Goal: Task Accomplishment & Management: Manage account settings

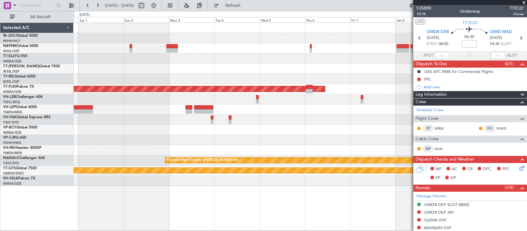
drag, startPoint x: 172, startPoint y: 5, endPoint x: 208, endPoint y: 24, distance: 40.9
click at [159, 5] on button at bounding box center [154, 6] width 10 height 10
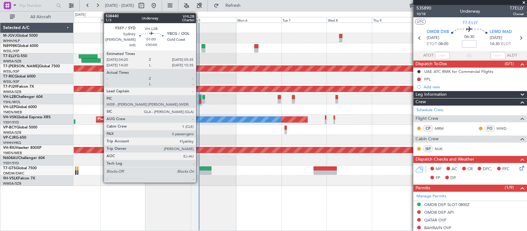
click at [199, 99] on div at bounding box center [200, 101] width 2 height 4
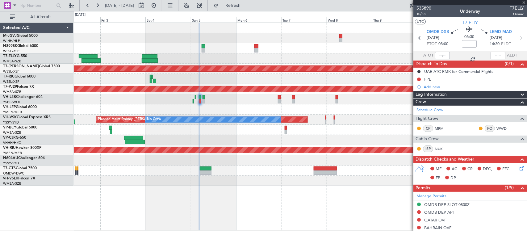
type input "5"
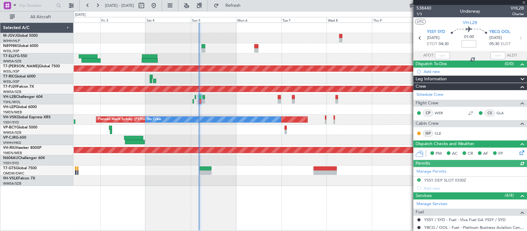
click at [442, 56] on div at bounding box center [442, 55] width 15 height 7
click at [442, 58] on div at bounding box center [442, 55] width 15 height 7
click at [442, 57] on div at bounding box center [442, 55] width 15 height 7
click at [443, 56] on input "text" at bounding box center [442, 55] width 15 height 7
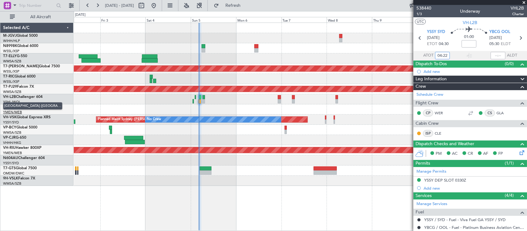
type input "04:22"
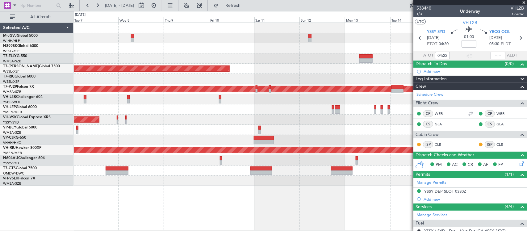
click at [133, 107] on div at bounding box center [300, 109] width 453 height 10
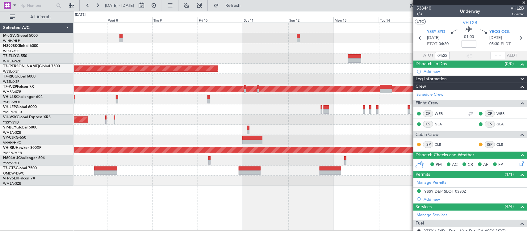
click at [84, 108] on div at bounding box center [300, 109] width 453 height 10
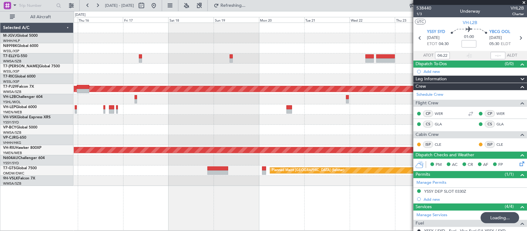
click at [71, 108] on div "Planned Maint [GEOGRAPHIC_DATA] (Sultan [PERSON_NAME] [PERSON_NAME] - Subang) P…" at bounding box center [263, 121] width 527 height 220
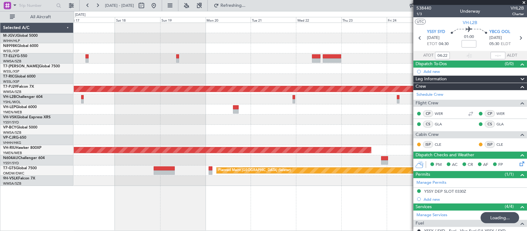
click at [112, 107] on div at bounding box center [300, 109] width 453 height 10
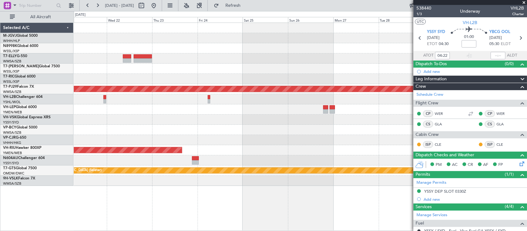
click at [65, 106] on div "Planned Maint [GEOGRAPHIC_DATA] (Sultan [PERSON_NAME] [PERSON_NAME] - Subang) P…" at bounding box center [263, 121] width 527 height 220
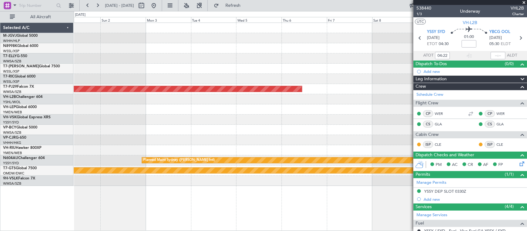
click at [225, 118] on div at bounding box center [300, 120] width 453 height 10
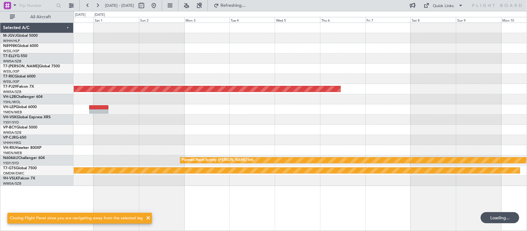
click at [284, 120] on div at bounding box center [300, 120] width 453 height 10
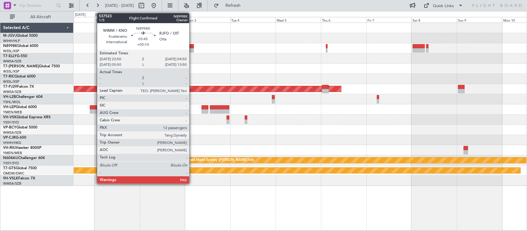
click at [192, 48] on div at bounding box center [187, 46] width 11 height 4
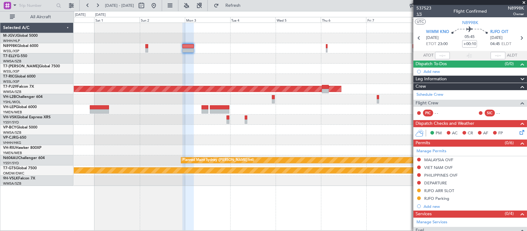
click at [417, 16] on span "1/5" at bounding box center [423, 13] width 15 height 5
click at [240, 6] on button "Refresh" at bounding box center [229, 6] width 37 height 10
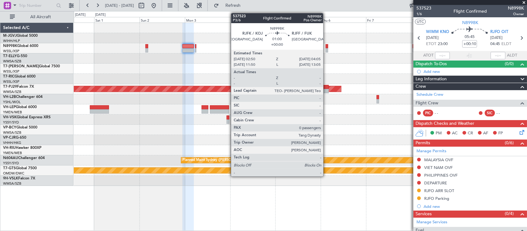
click at [326, 47] on div at bounding box center [327, 46] width 2 height 4
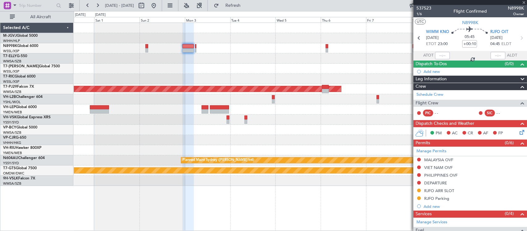
type input "0"
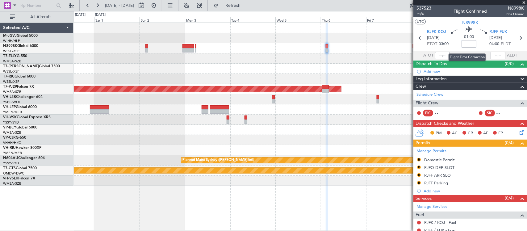
drag, startPoint x: 465, startPoint y: 43, endPoint x: 493, endPoint y: 46, distance: 28.3
click at [465, 43] on input at bounding box center [469, 43] width 15 height 7
type input "-00:20"
click at [473, 46] on input "-00:20" at bounding box center [469, 43] width 15 height 7
type input "+00:05"
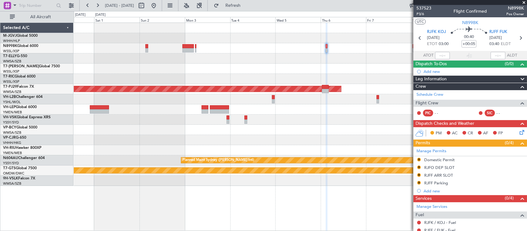
click at [362, 64] on div at bounding box center [300, 69] width 453 height 10
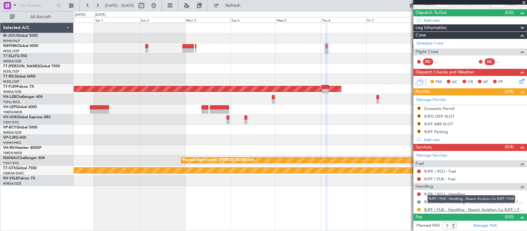
click at [431, 209] on link "RJFF / FUK - Handling - Noevir Aviation Co RJFF / FUK" at bounding box center [474, 209] width 100 height 5
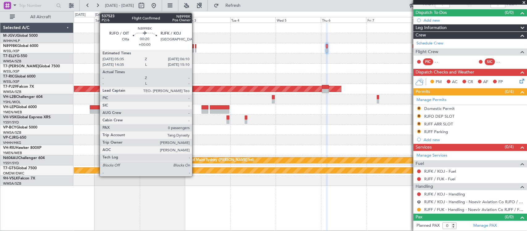
click at [195, 48] on div at bounding box center [195, 50] width 1 height 4
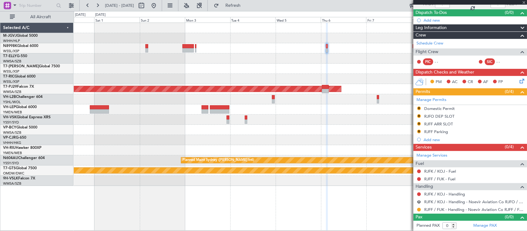
scroll to position [0, 0]
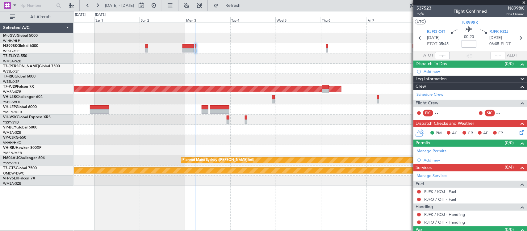
click at [465, 42] on input at bounding box center [469, 43] width 15 height 7
type input "+00:15"
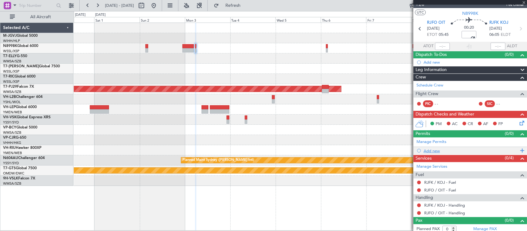
scroll to position [13, 0]
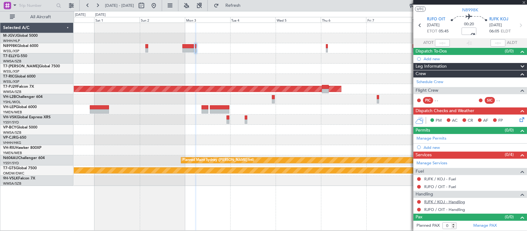
click at [450, 202] on link "RJFK / KOJ - Handling" at bounding box center [444, 201] width 41 height 5
click at [434, 210] on link "RJFO / OIT - Handling" at bounding box center [444, 209] width 41 height 5
click at [432, 138] on link "Manage Permits" at bounding box center [431, 139] width 30 height 6
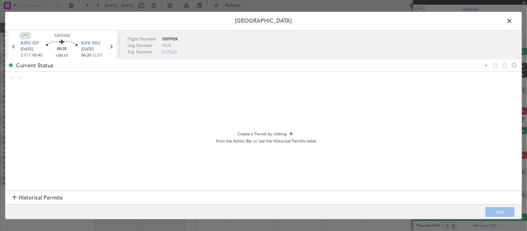
click at [91, 199] on section "Historical Permits" at bounding box center [263, 197] width 517 height 15
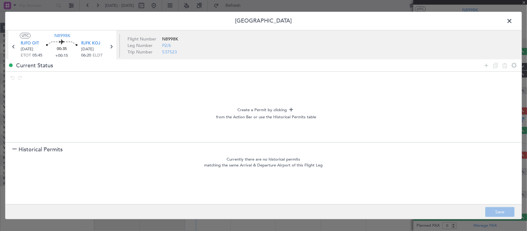
click at [89, 146] on section "Historical Permits" at bounding box center [263, 149] width 517 height 15
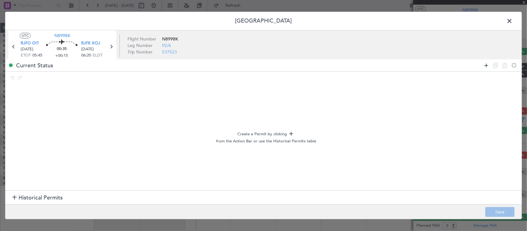
click at [485, 65] on icon at bounding box center [486, 65] width 7 height 7
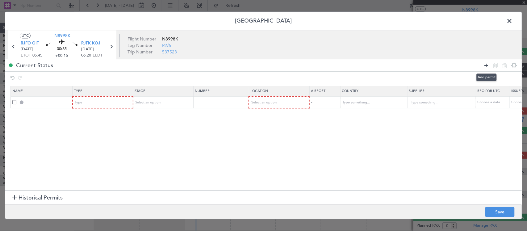
click at [485, 65] on icon at bounding box center [486, 65] width 7 height 7
click at [485, 68] on icon at bounding box center [486, 65] width 7 height 7
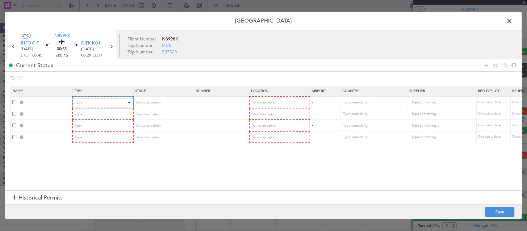
click at [99, 101] on div "Type" at bounding box center [100, 102] width 51 height 9
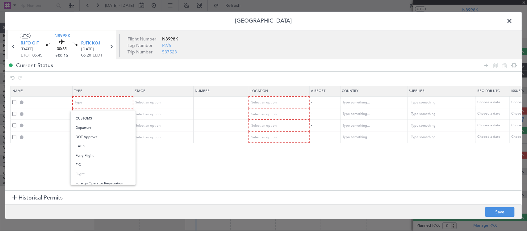
scroll to position [0, 0]
click at [166, 111] on div at bounding box center [263, 115] width 527 height 231
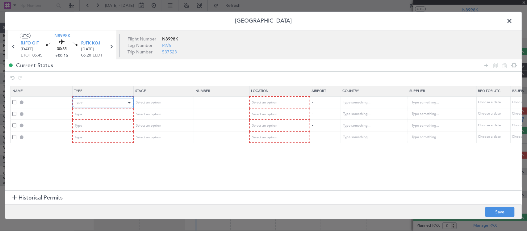
click at [125, 105] on div "Type" at bounding box center [100, 102] width 51 height 9
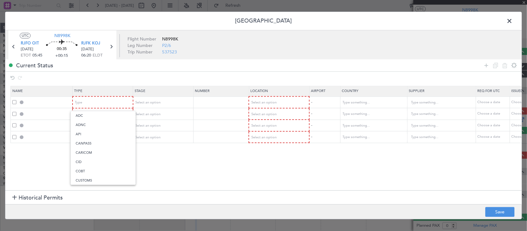
click at [504, 19] on div at bounding box center [263, 115] width 527 height 231
click at [513, 19] on span at bounding box center [513, 22] width 0 height 12
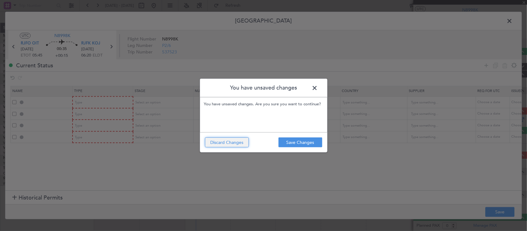
click at [228, 146] on button "Discard Changes" at bounding box center [227, 142] width 44 height 10
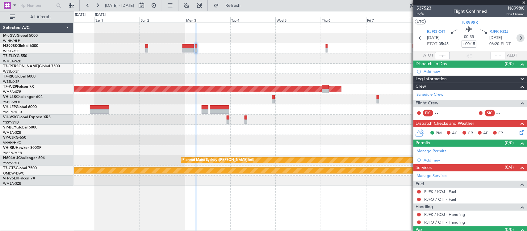
click at [517, 37] on icon at bounding box center [521, 38] width 8 height 8
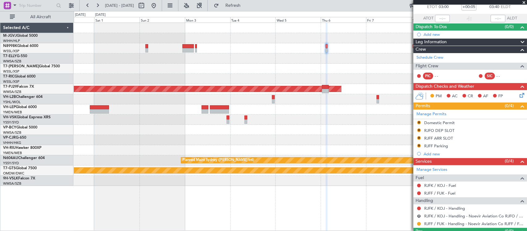
scroll to position [52, 0]
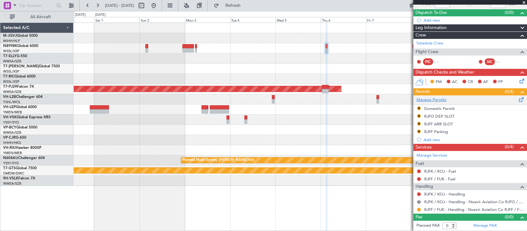
click at [434, 99] on link "Manage Permits" at bounding box center [431, 100] width 30 height 6
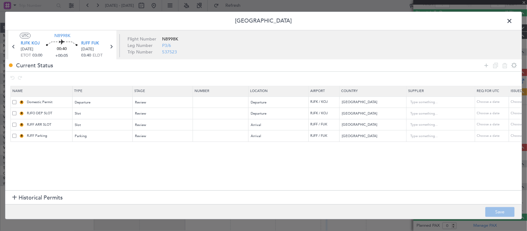
click at [513, 20] on span at bounding box center [513, 22] width 0 height 12
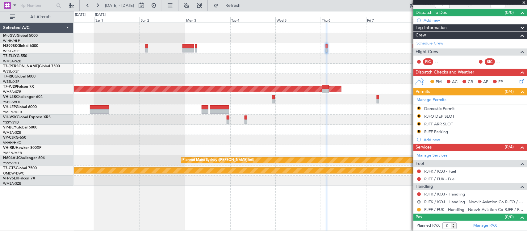
scroll to position [0, 0]
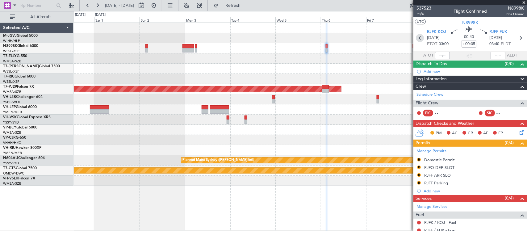
click at [418, 38] on icon at bounding box center [420, 38] width 8 height 8
type input "+00:15"
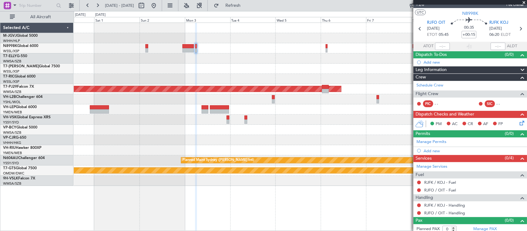
scroll to position [13, 0]
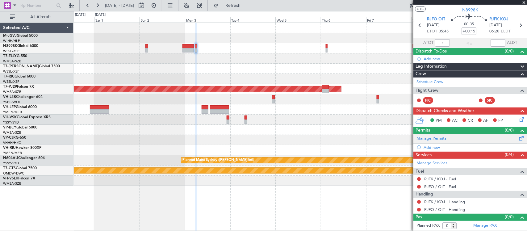
click at [433, 137] on link "Manage Permits" at bounding box center [431, 139] width 30 height 6
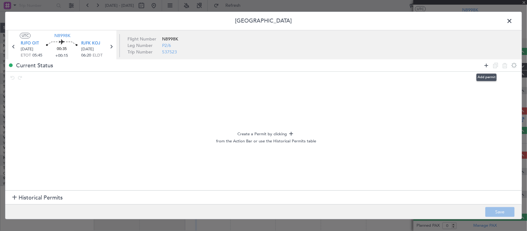
click at [485, 66] on icon at bounding box center [486, 65] width 7 height 7
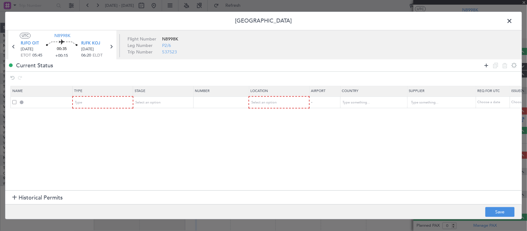
click at [485, 66] on icon at bounding box center [486, 65] width 7 height 7
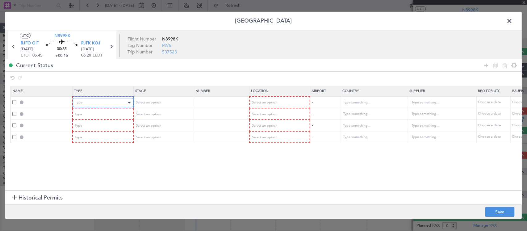
click at [120, 104] on div "Type" at bounding box center [100, 102] width 51 height 9
click at [179, 103] on div "Select an option" at bounding box center [161, 102] width 51 height 9
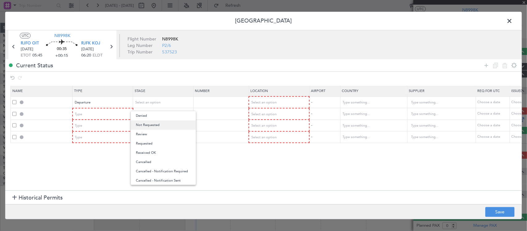
click at [168, 125] on span "Not Requested" at bounding box center [163, 124] width 55 height 9
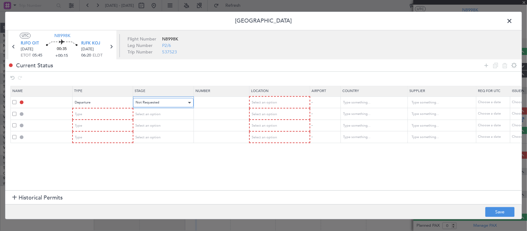
click at [167, 103] on div "Not Requested" at bounding box center [161, 102] width 51 height 9
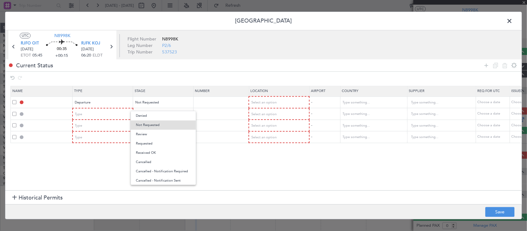
click at [168, 144] on span "Requested" at bounding box center [163, 143] width 55 height 9
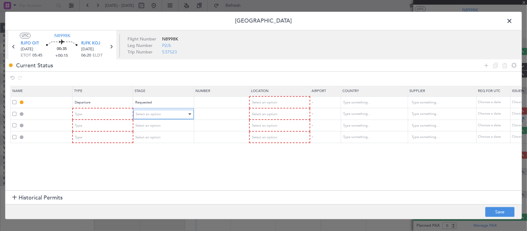
click at [167, 115] on div "Select an option" at bounding box center [161, 114] width 51 height 9
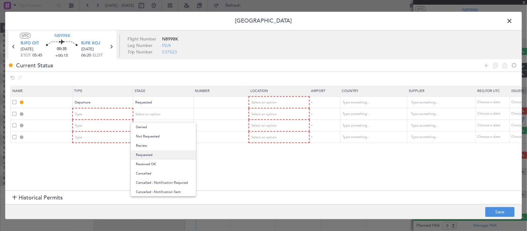
click at [161, 154] on span "Requested" at bounding box center [163, 154] width 55 height 9
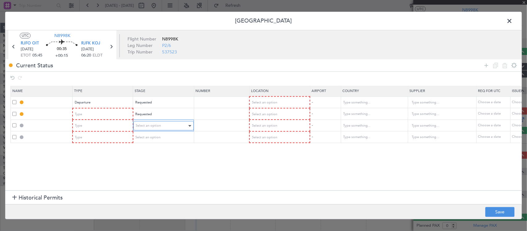
click at [170, 123] on div "Select an option" at bounding box center [161, 125] width 51 height 9
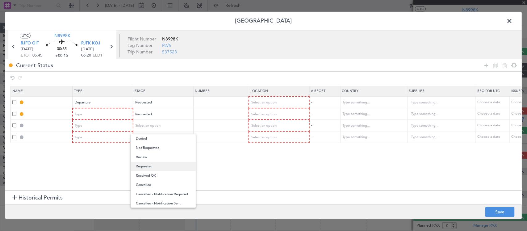
click at [168, 164] on span "Requested" at bounding box center [163, 166] width 55 height 9
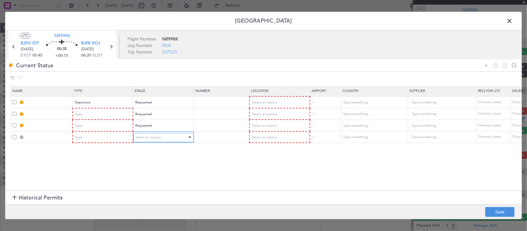
click at [168, 136] on div "Select an option" at bounding box center [161, 137] width 51 height 9
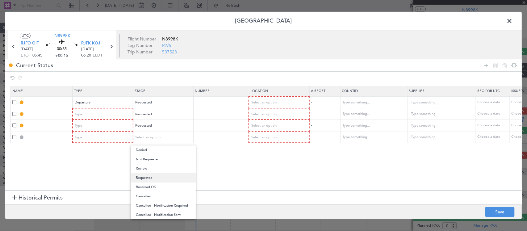
click at [161, 180] on span "Requested" at bounding box center [163, 177] width 55 height 9
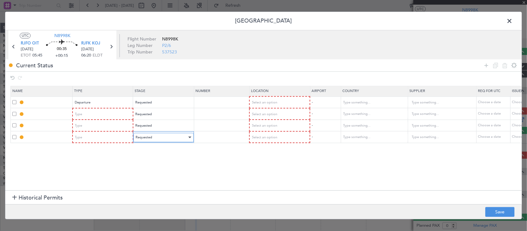
click at [144, 141] on div "Requested" at bounding box center [161, 137] width 51 height 9
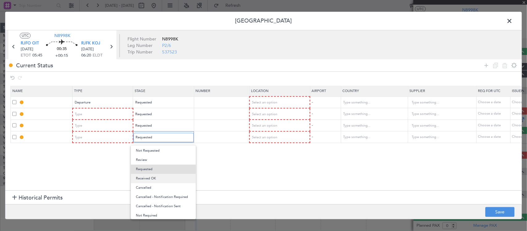
scroll to position [10, 0]
click at [165, 179] on span "Received OK" at bounding box center [163, 177] width 55 height 9
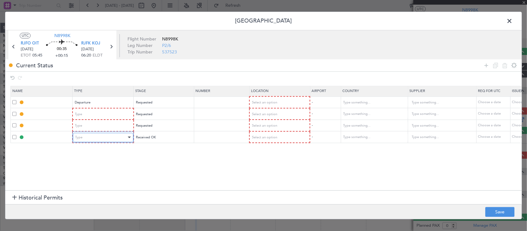
click at [115, 140] on div "Type" at bounding box center [100, 137] width 51 height 9
click at [104, 112] on div "Type" at bounding box center [100, 114] width 51 height 9
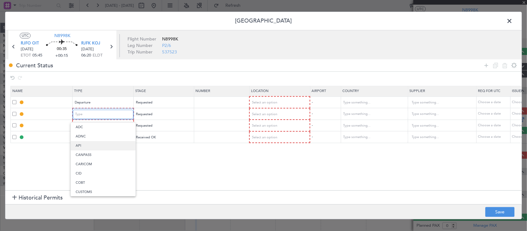
scroll to position [186, 0]
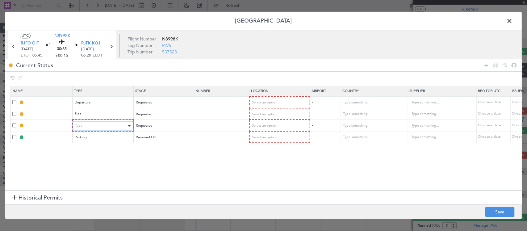
click at [111, 126] on div "Type" at bounding box center [100, 125] width 51 height 9
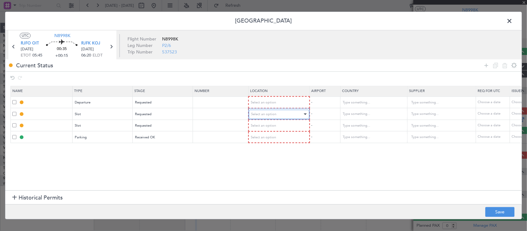
click at [266, 114] on span "Select an option" at bounding box center [263, 114] width 25 height 5
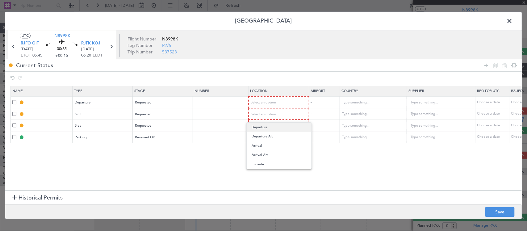
click at [250, 125] on mat-option "Departure" at bounding box center [279, 127] width 65 height 9
click at [256, 123] on span "Select an option" at bounding box center [263, 125] width 25 height 5
click at [266, 158] on span "Arrival" at bounding box center [279, 157] width 55 height 9
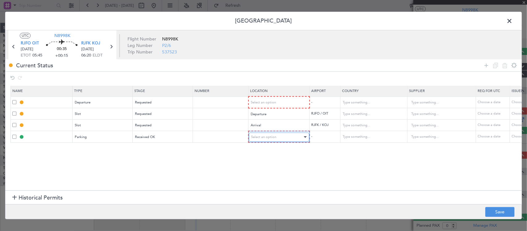
click at [270, 139] on div "Select an option" at bounding box center [276, 136] width 51 height 9
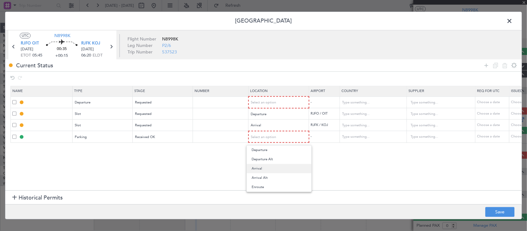
click at [269, 169] on span "Arrival" at bounding box center [279, 168] width 55 height 9
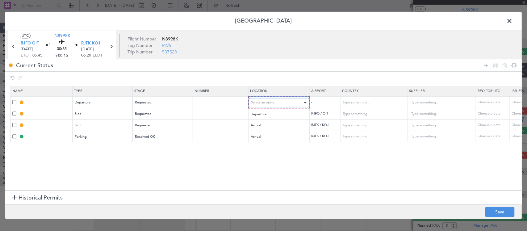
click at [270, 103] on span "Select an option" at bounding box center [263, 102] width 25 height 5
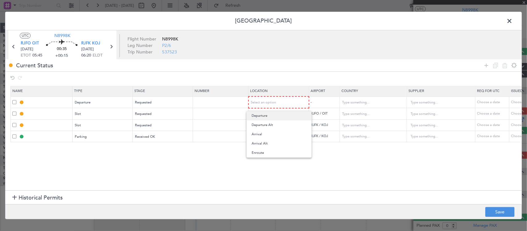
click at [272, 116] on span "Departure" at bounding box center [279, 115] width 55 height 9
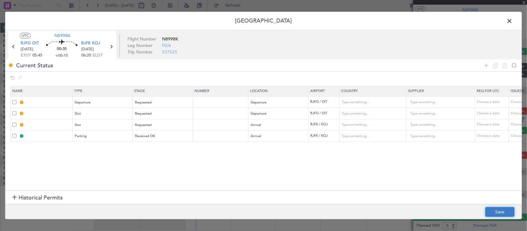
click at [499, 209] on button "Save" at bounding box center [499, 212] width 29 height 10
type input "DEPARTURE"
type input "[GEOGRAPHIC_DATA]"
type input "NNN"
type input "RJFO DEP SLOT"
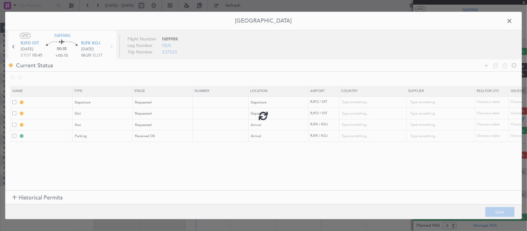
type input "[GEOGRAPHIC_DATA]"
type input "NNN"
type input "RJFK ARR SLOT"
type input "[GEOGRAPHIC_DATA]"
type input "NNN"
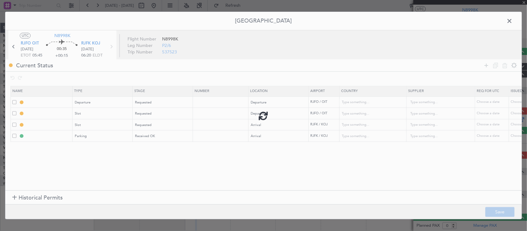
type input "RJFK Parking"
type input "[GEOGRAPHIC_DATA]"
type input "NNN"
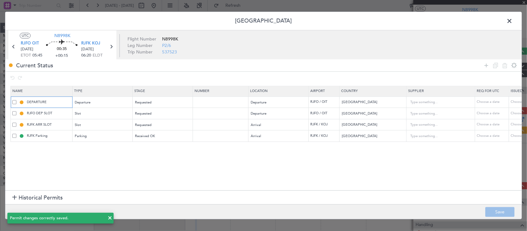
click at [53, 103] on input "DEPARTURE" at bounding box center [49, 101] width 46 height 5
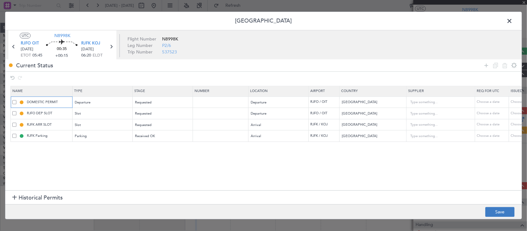
type input "DOMESTIC PERMIT"
click at [509, 208] on button "Save" at bounding box center [499, 212] width 29 height 10
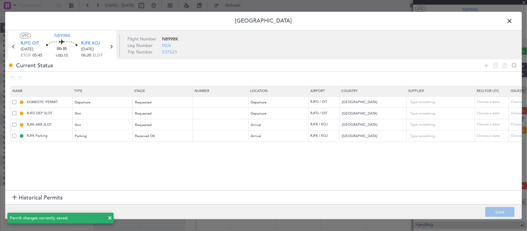
click at [513, 23] on span at bounding box center [513, 22] width 0 height 12
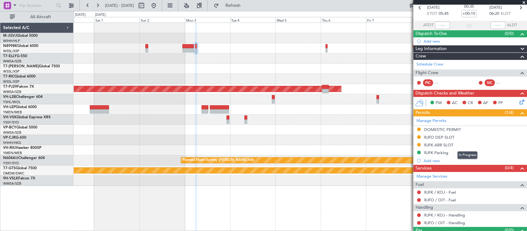
scroll to position [44, 0]
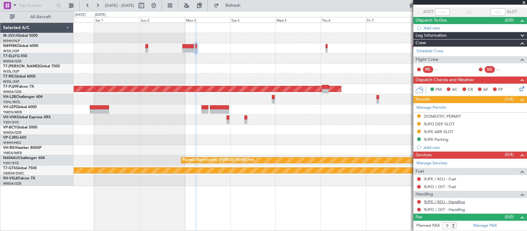
click at [453, 201] on link "RJFK / KOJ - Handling" at bounding box center [444, 201] width 41 height 5
click at [437, 210] on link "RJFO / OIT - Handling" at bounding box center [444, 209] width 41 height 5
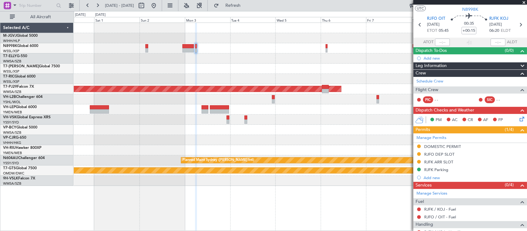
scroll to position [0, 0]
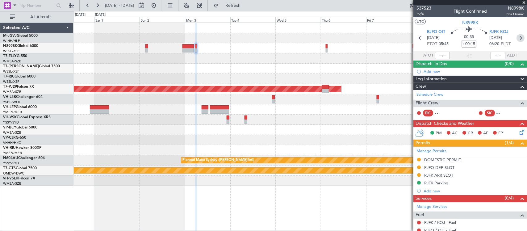
click at [517, 36] on icon at bounding box center [521, 38] width 8 height 8
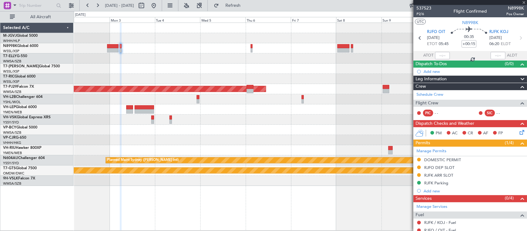
click at [223, 118] on div at bounding box center [300, 120] width 453 height 10
type input "+00:05"
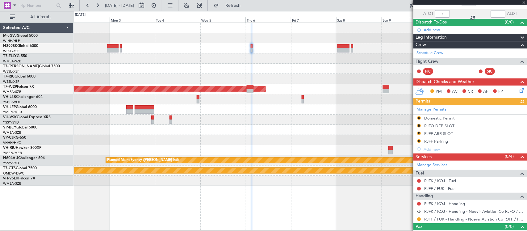
scroll to position [52, 0]
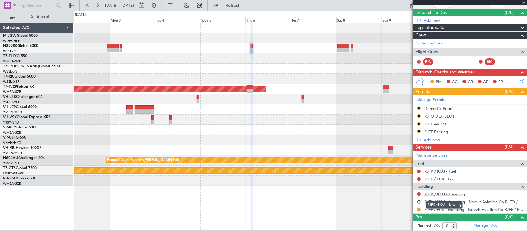
click at [433, 193] on link "RJFK / KOJ - Handling" at bounding box center [444, 193] width 41 height 5
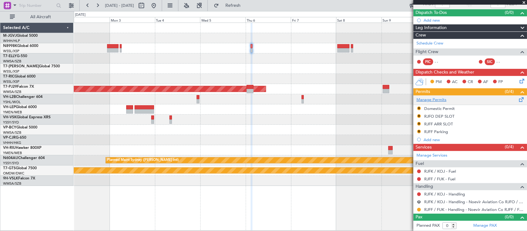
click at [435, 100] on link "Manage Permits" at bounding box center [431, 100] width 30 height 6
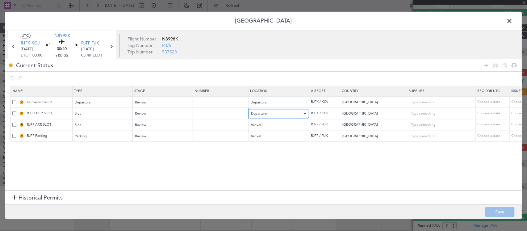
click at [281, 115] on div "Departure" at bounding box center [276, 113] width 51 height 9
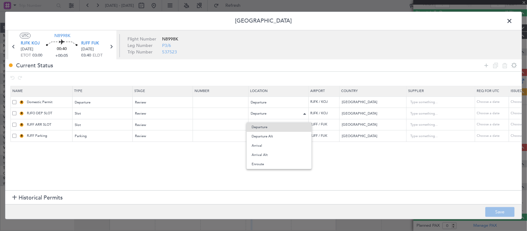
click at [281, 115] on div at bounding box center [263, 115] width 527 height 231
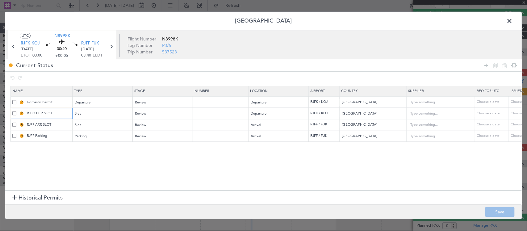
click at [34, 113] on input "RJFO DEP SLOT" at bounding box center [49, 113] width 46 height 5
click at [35, 113] on input "RJFO DEP SLOT" at bounding box center [49, 113] width 46 height 5
type input "RJFK DEP SLOT"
click at [153, 104] on div "Review" at bounding box center [160, 102] width 51 height 9
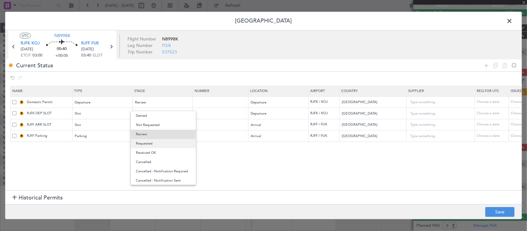
click at [158, 144] on span "Requested" at bounding box center [163, 143] width 55 height 9
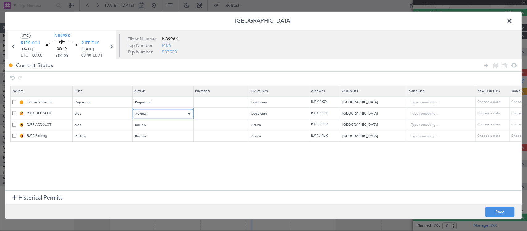
click at [163, 112] on div "Review" at bounding box center [160, 113] width 51 height 9
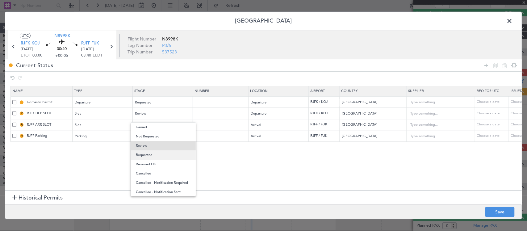
click at [164, 154] on span "Requested" at bounding box center [163, 154] width 55 height 9
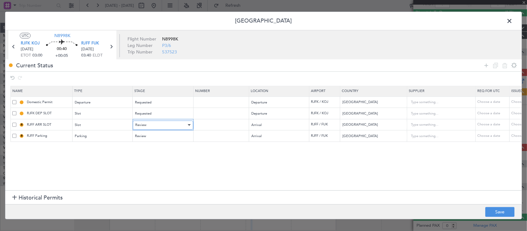
click at [165, 128] on div "Review" at bounding box center [160, 124] width 51 height 9
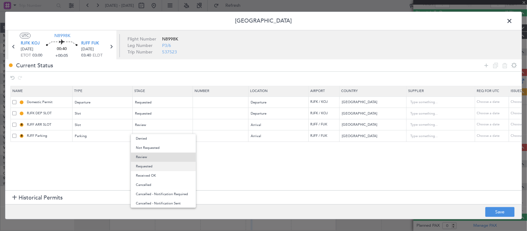
click at [161, 167] on span "Requested" at bounding box center [163, 166] width 55 height 9
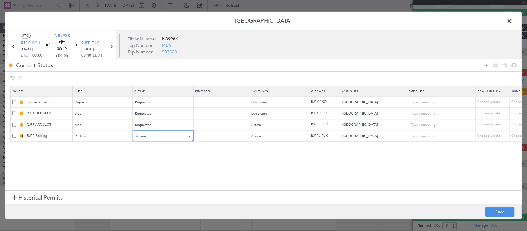
click at [165, 138] on div "Review" at bounding box center [160, 136] width 51 height 9
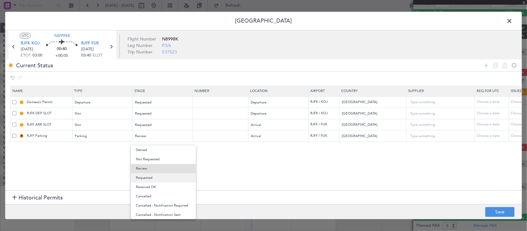
click at [163, 177] on span "Requested" at bounding box center [163, 177] width 55 height 9
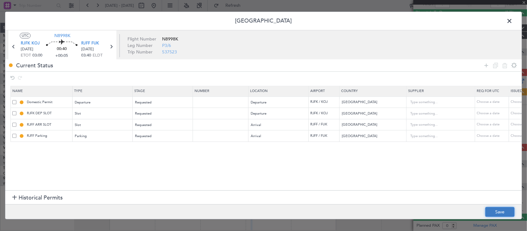
click at [498, 210] on button "Save" at bounding box center [499, 212] width 29 height 10
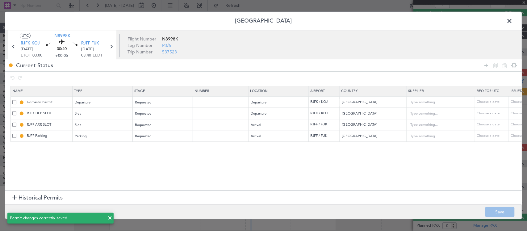
click at [513, 19] on span at bounding box center [513, 22] width 0 height 12
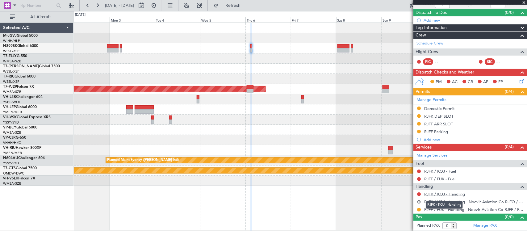
click at [439, 195] on link "RJFK / KOJ - Handling" at bounding box center [444, 193] width 41 height 5
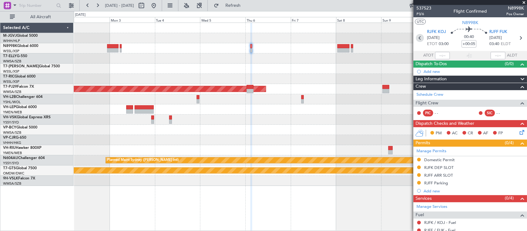
click at [419, 37] on icon at bounding box center [420, 38] width 8 height 8
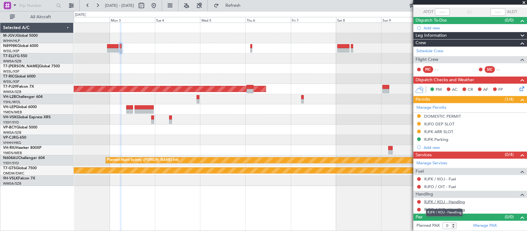
click at [444, 201] on link "RJFK / KOJ - Handling" at bounding box center [444, 201] width 41 height 5
click at [458, 210] on link "RJFO / OIT - Handling" at bounding box center [444, 209] width 41 height 5
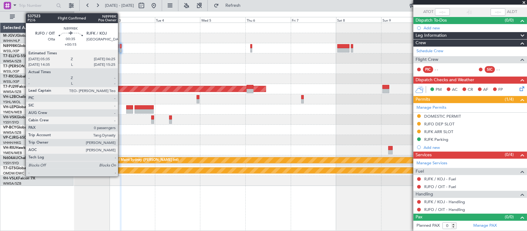
click at [121, 46] on div at bounding box center [121, 46] width 2 height 4
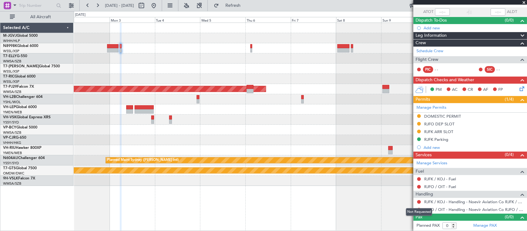
drag, startPoint x: 421, startPoint y: 202, endPoint x: 416, endPoint y: 198, distance: 6.4
click at [421, 202] on button at bounding box center [419, 202] width 4 height 4
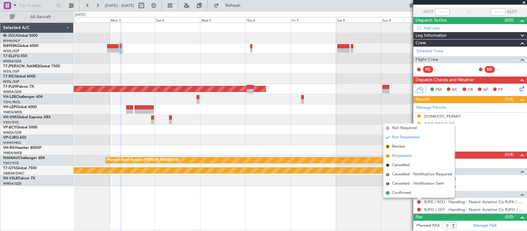
click at [407, 154] on span "Requested" at bounding box center [401, 156] width 19 height 6
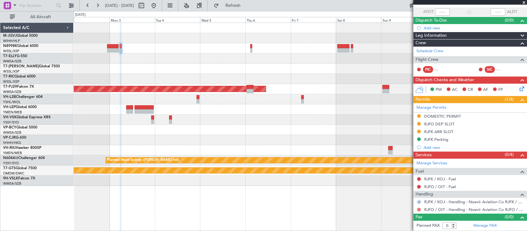
click at [418, 211] on button at bounding box center [419, 210] width 4 height 4
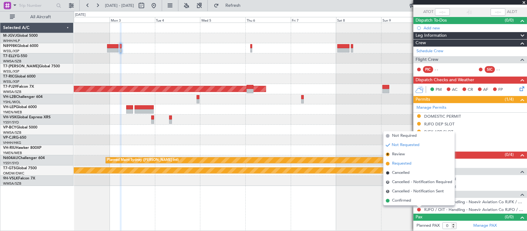
click at [414, 163] on li "Requested" at bounding box center [418, 163] width 71 height 9
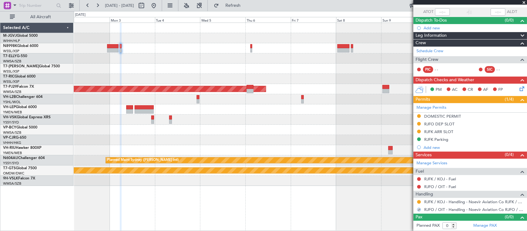
click at [302, 110] on div at bounding box center [300, 109] width 453 height 10
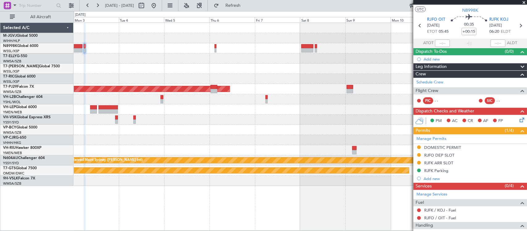
scroll to position [0, 0]
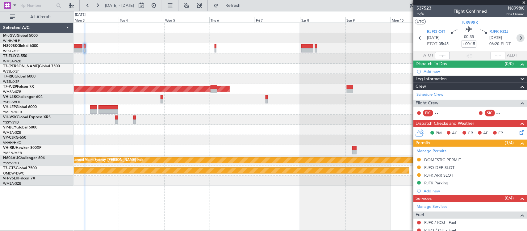
click at [518, 38] on icon at bounding box center [521, 38] width 8 height 8
click at [300, 130] on div at bounding box center [300, 130] width 453 height 10
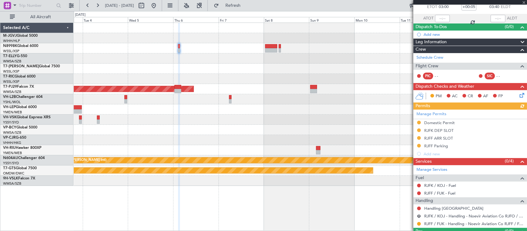
scroll to position [52, 0]
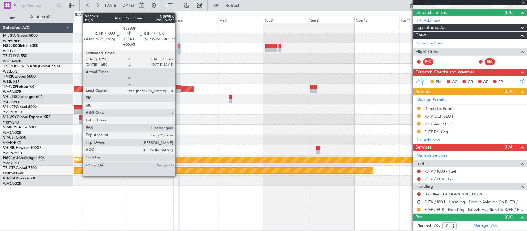
click at [178, 48] on div at bounding box center [179, 46] width 2 height 4
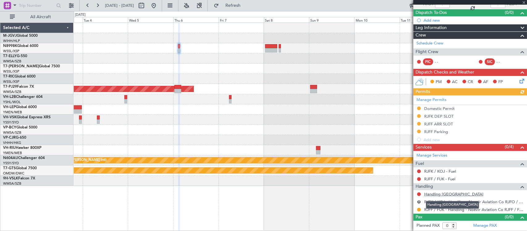
click at [435, 195] on link "Handling [GEOGRAPHIC_DATA]" at bounding box center [453, 193] width 59 height 5
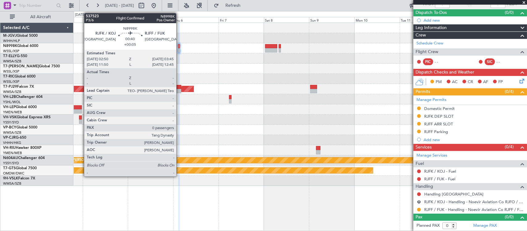
click at [179, 47] on div at bounding box center [179, 46] width 2 height 4
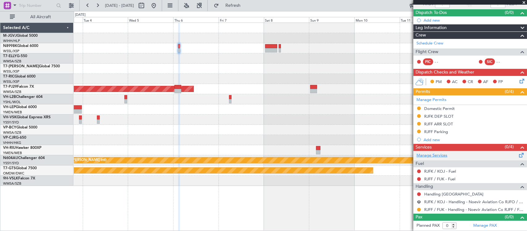
click at [445, 155] on link "Manage Services" at bounding box center [431, 156] width 31 height 6
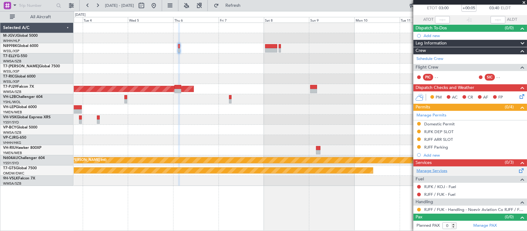
scroll to position [36, 0]
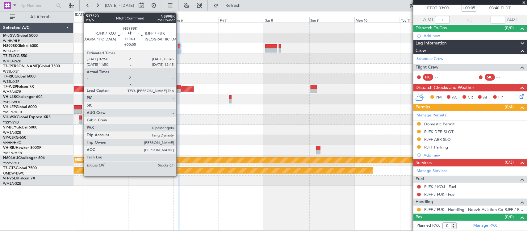
click at [179, 48] on div at bounding box center [179, 46] width 2 height 4
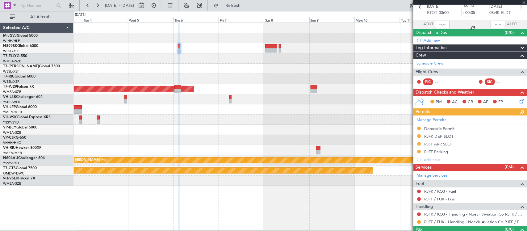
scroll to position [44, 0]
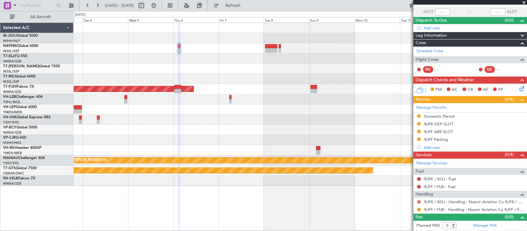
click at [420, 201] on button at bounding box center [419, 202] width 4 height 4
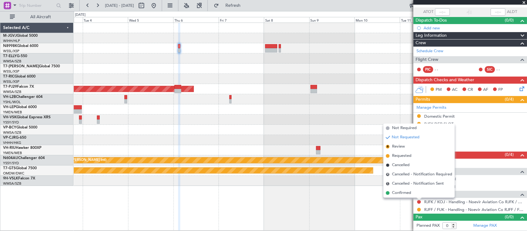
click at [408, 156] on span "Requested" at bounding box center [401, 156] width 19 height 6
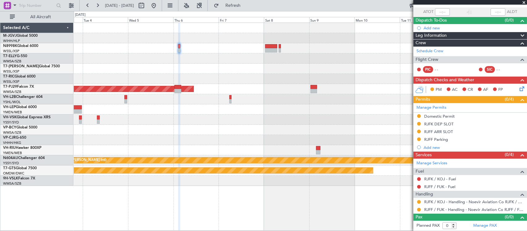
click at [312, 63] on div "Planned Maint [GEOGRAPHIC_DATA] (Sultan [PERSON_NAME] [PERSON_NAME] - Subang) P…" at bounding box center [300, 104] width 453 height 163
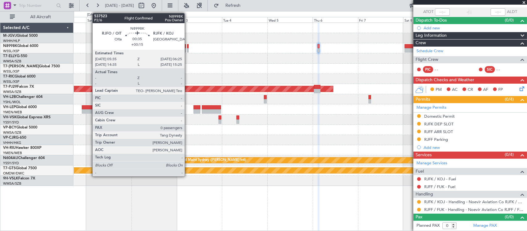
click at [188, 48] on div at bounding box center [188, 50] width 2 height 4
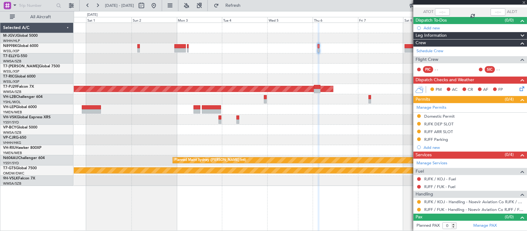
type input "+00:15"
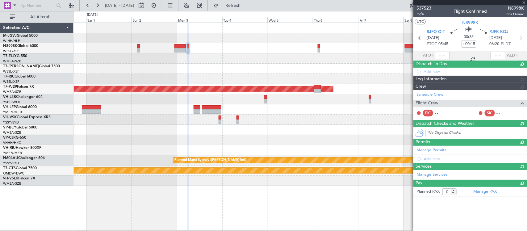
scroll to position [0, 0]
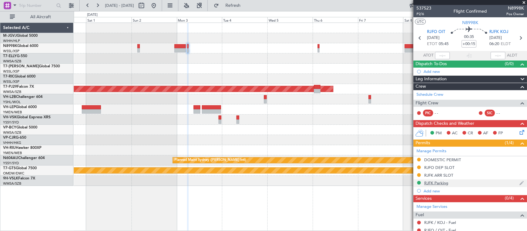
click at [445, 184] on div "RJFK Parking" at bounding box center [436, 182] width 24 height 5
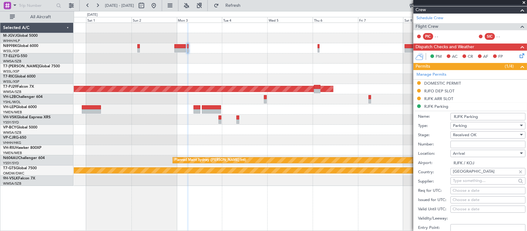
scroll to position [128, 0]
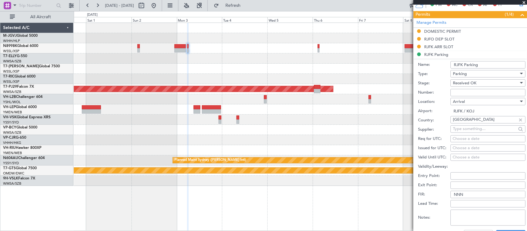
click at [469, 93] on input "Number:" at bounding box center [487, 92] width 75 height 7
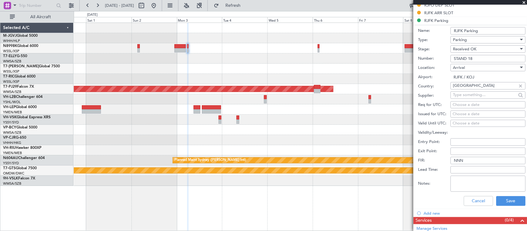
scroll to position [228, 0]
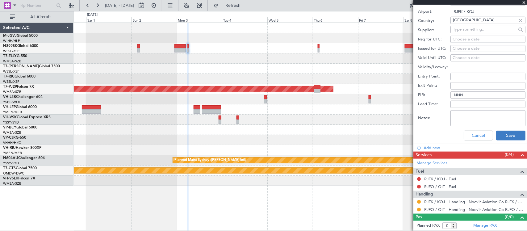
type input "STAND 18"
click at [502, 133] on button "Save" at bounding box center [510, 136] width 29 height 10
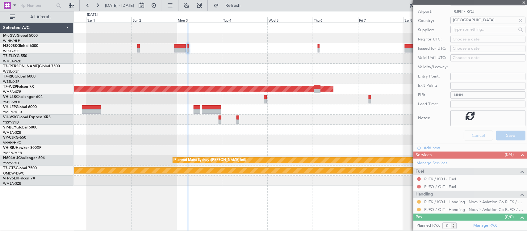
scroll to position [44, 0]
